Goal: Use online tool/utility

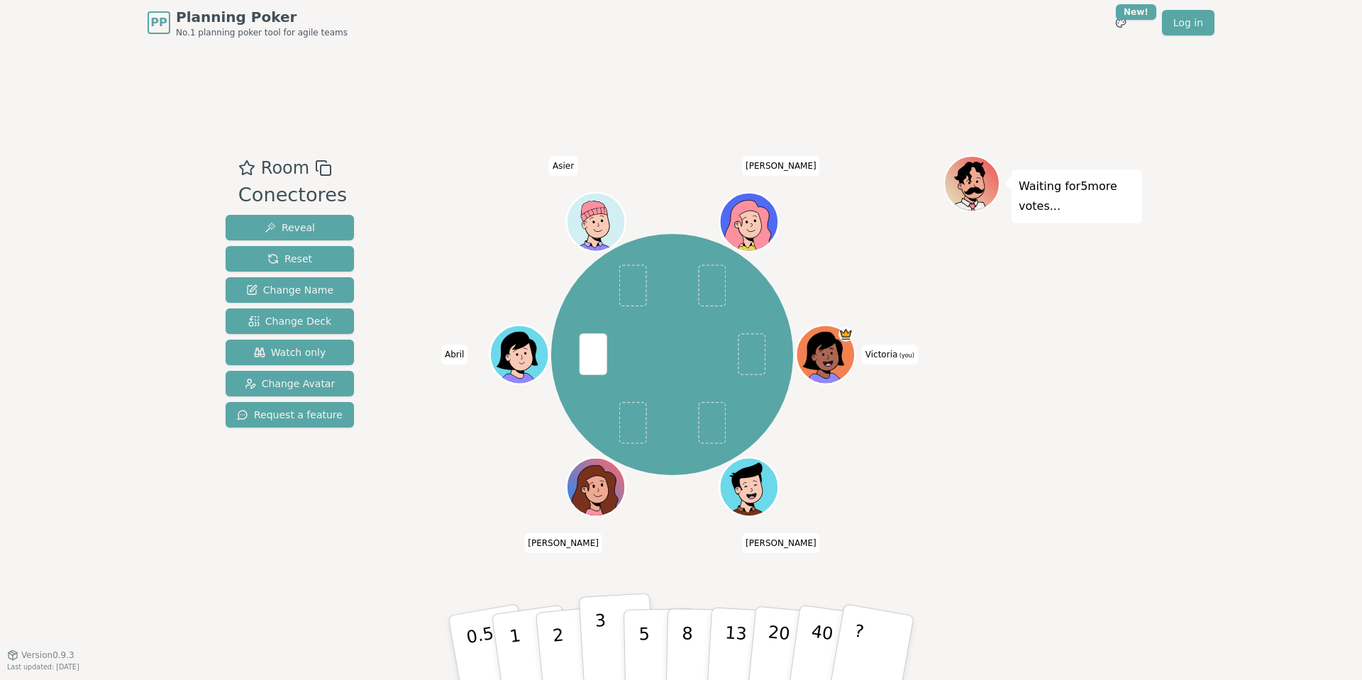
click at [602, 643] on p "3" at bounding box center [602, 649] width 16 height 77
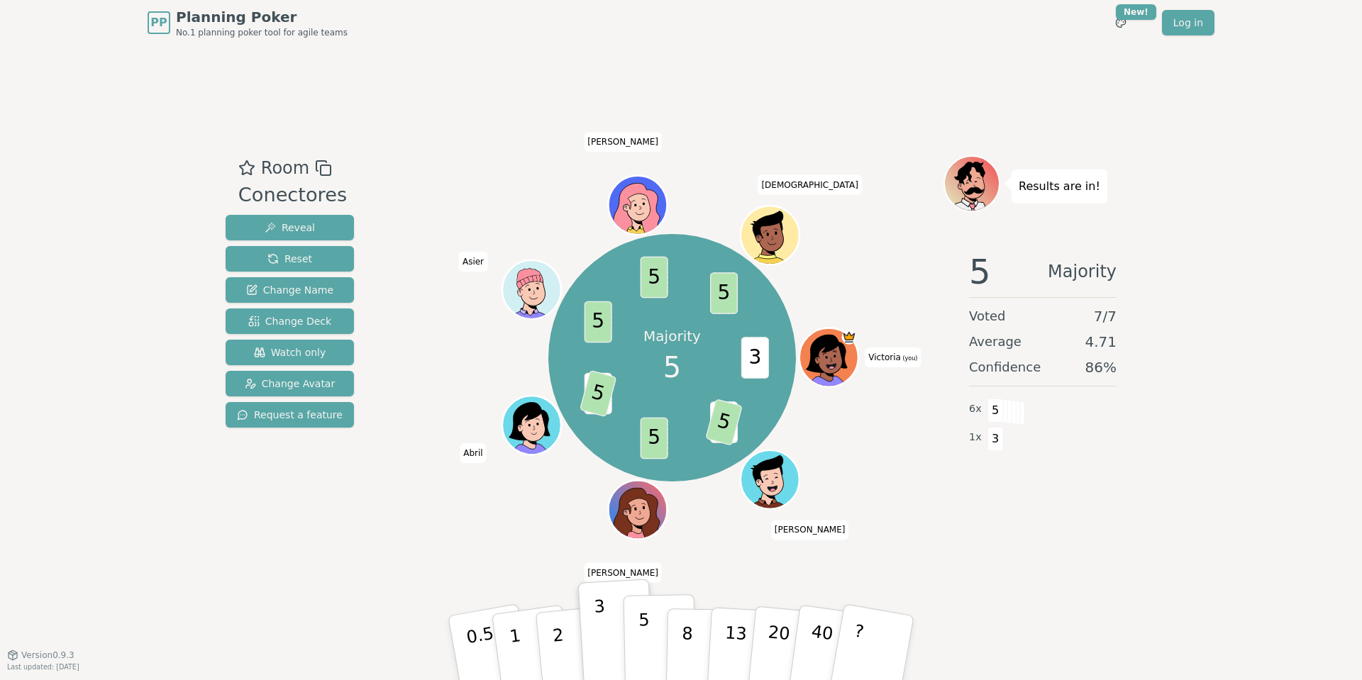
click at [633, 648] on button "5" at bounding box center [660, 648] width 73 height 108
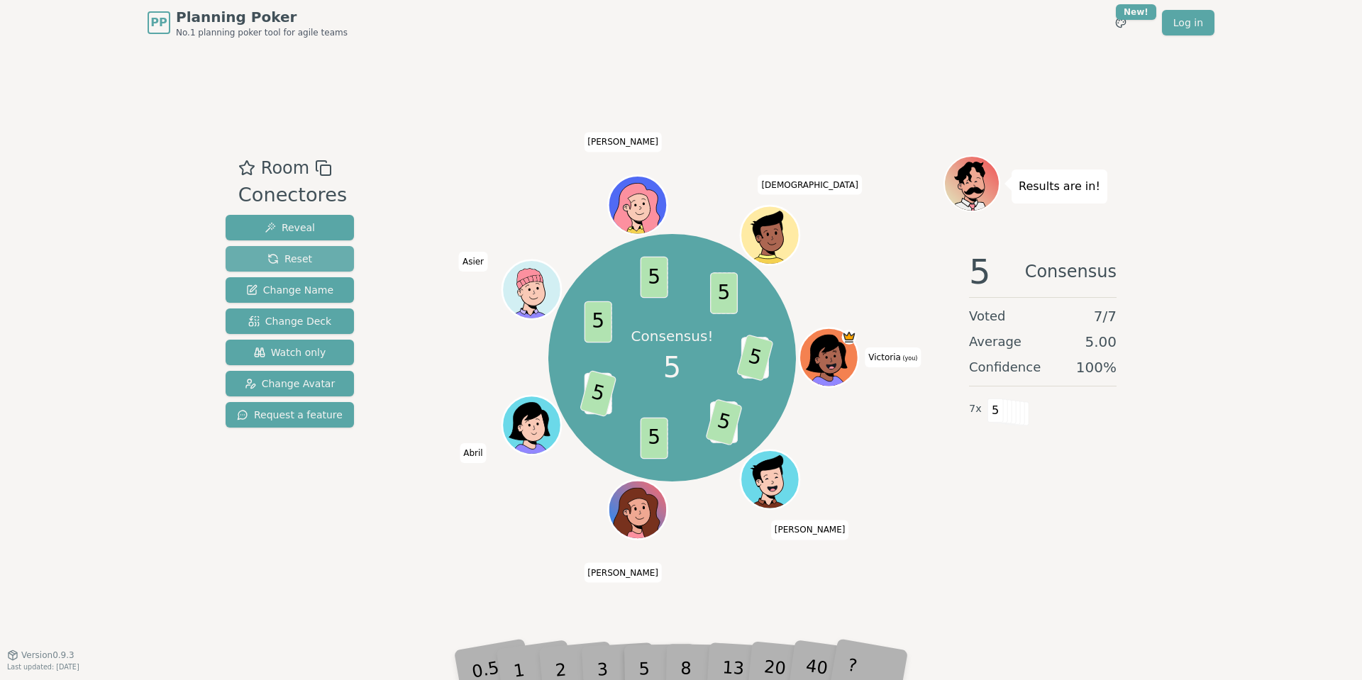
click at [291, 270] on button "Reset" at bounding box center [290, 259] width 128 height 26
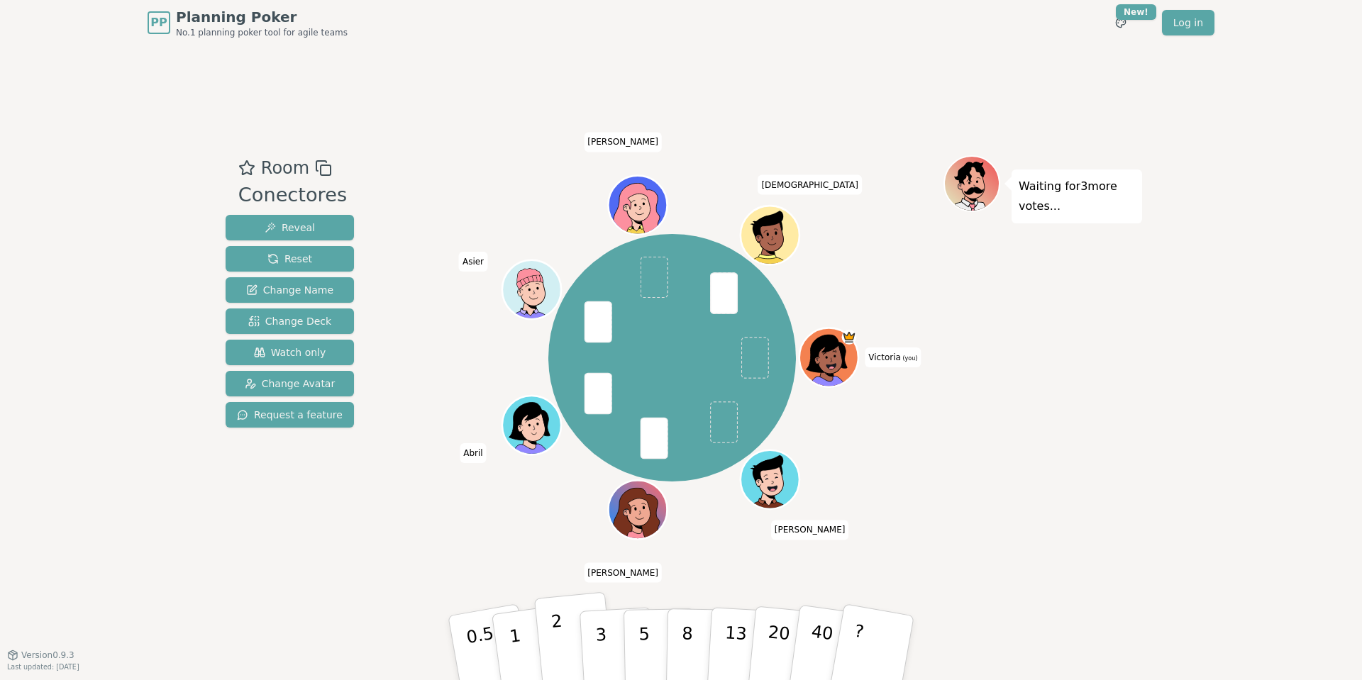
click at [554, 624] on p "2" at bounding box center [559, 649] width 18 height 77
click at [555, 640] on p "2" at bounding box center [559, 649] width 18 height 77
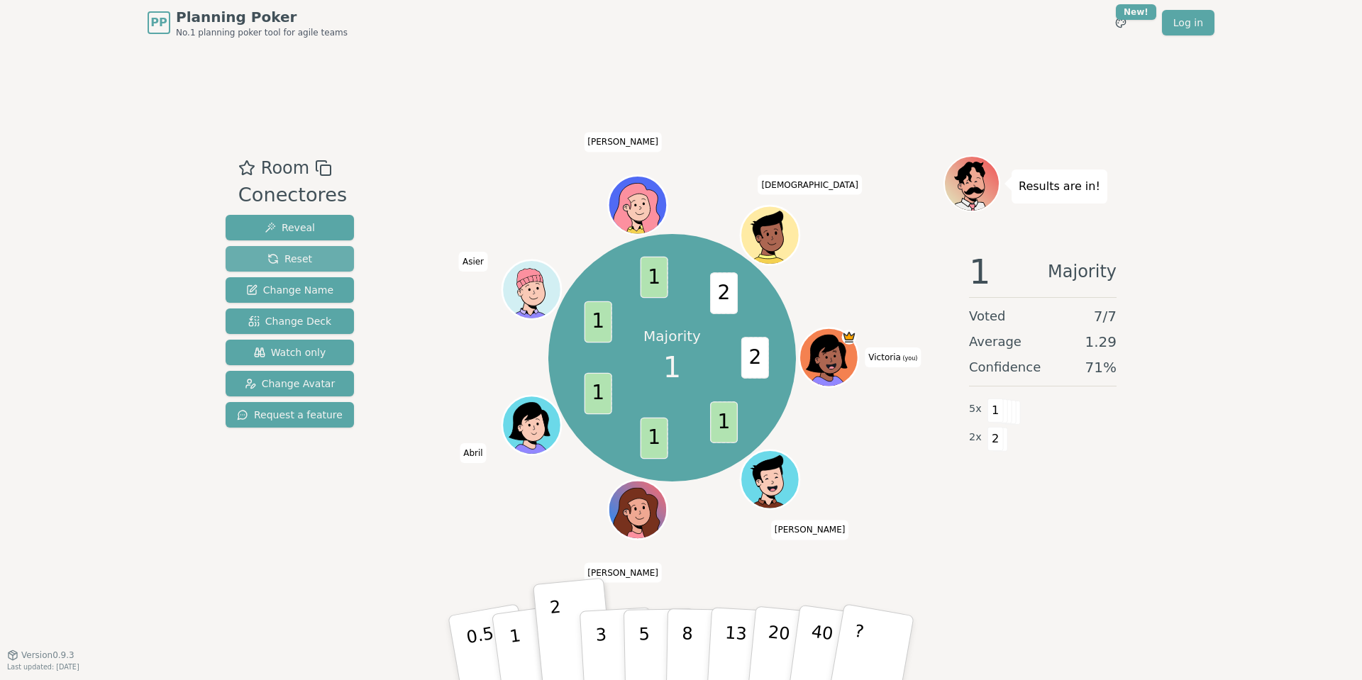
click at [262, 254] on button "Reset" at bounding box center [290, 259] width 128 height 26
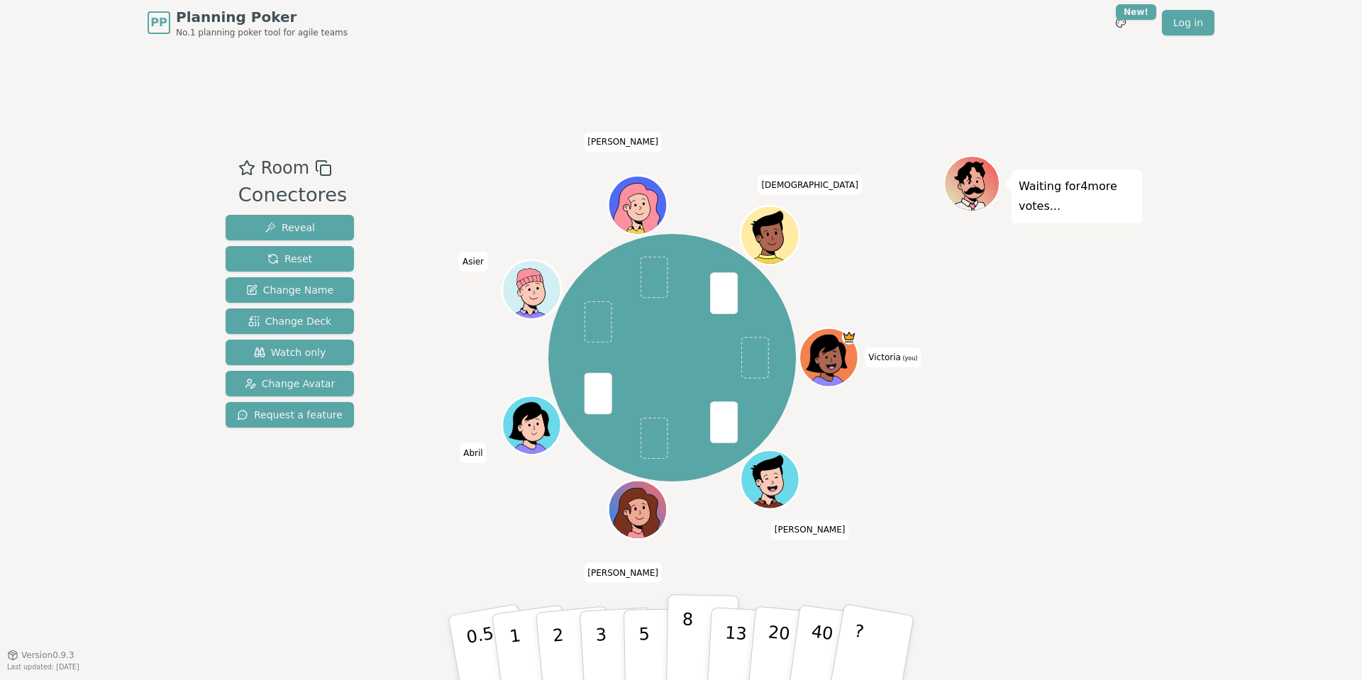
click at [685, 629] on p "8" at bounding box center [687, 647] width 12 height 77
click at [639, 638] on p "5" at bounding box center [644, 648] width 12 height 77
click at [675, 647] on button "8" at bounding box center [702, 648] width 73 height 108
click at [653, 642] on button "5" at bounding box center [660, 648] width 73 height 108
